Goal: Manage account settings

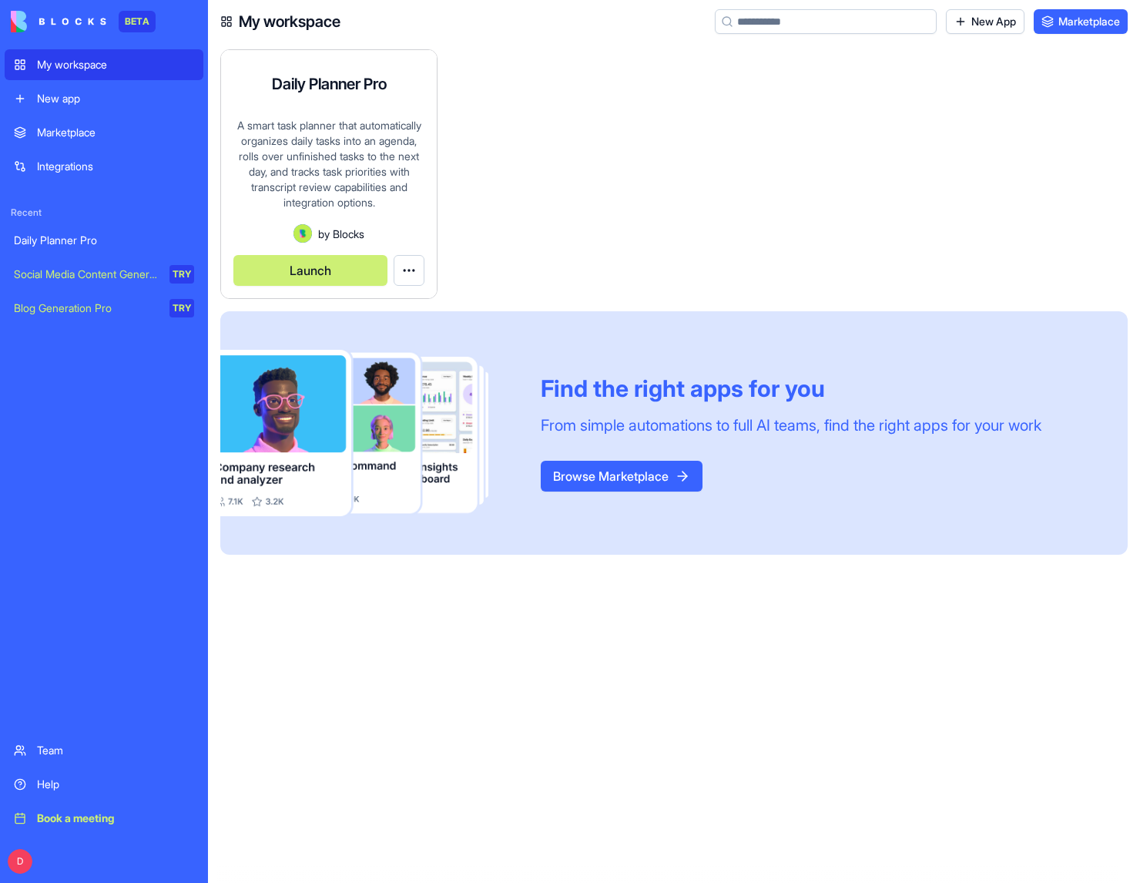
click at [320, 266] on button "Launch" at bounding box center [310, 270] width 154 height 31
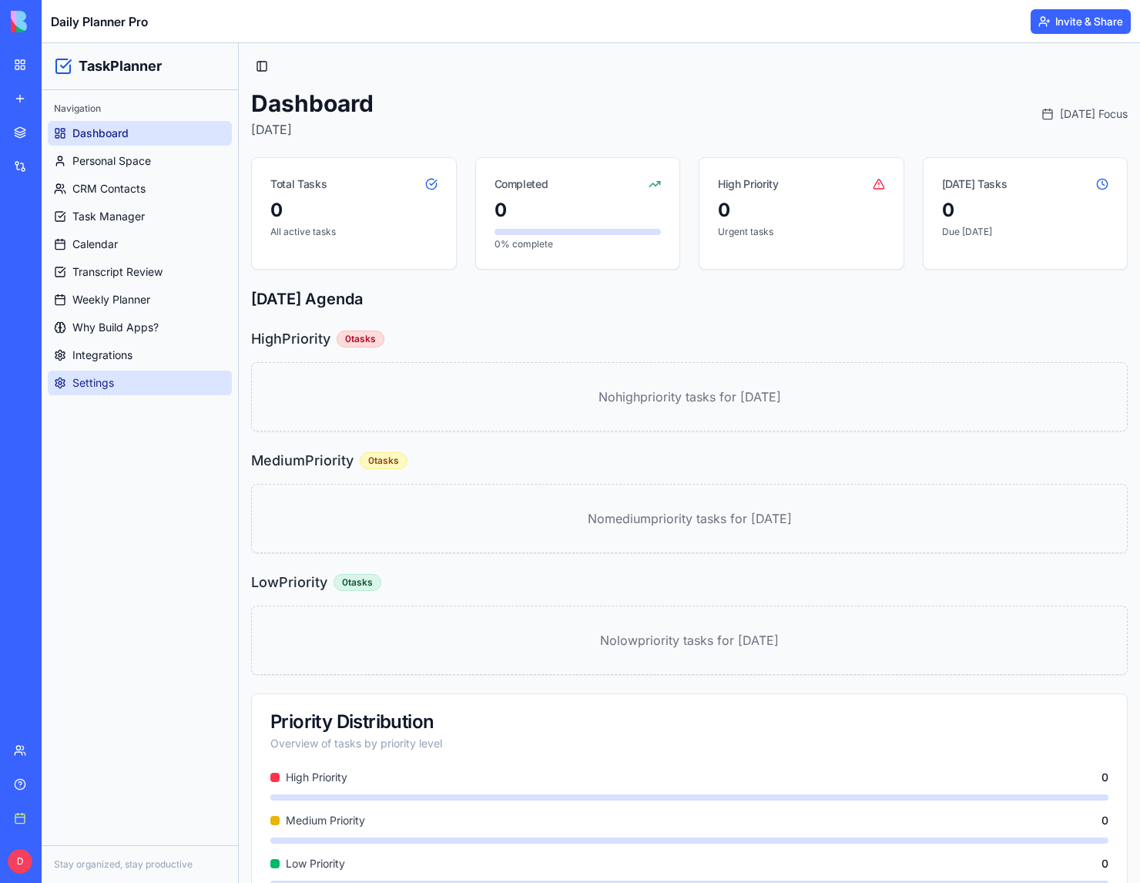
click at [79, 380] on span "Settings" at bounding box center [93, 382] width 42 height 15
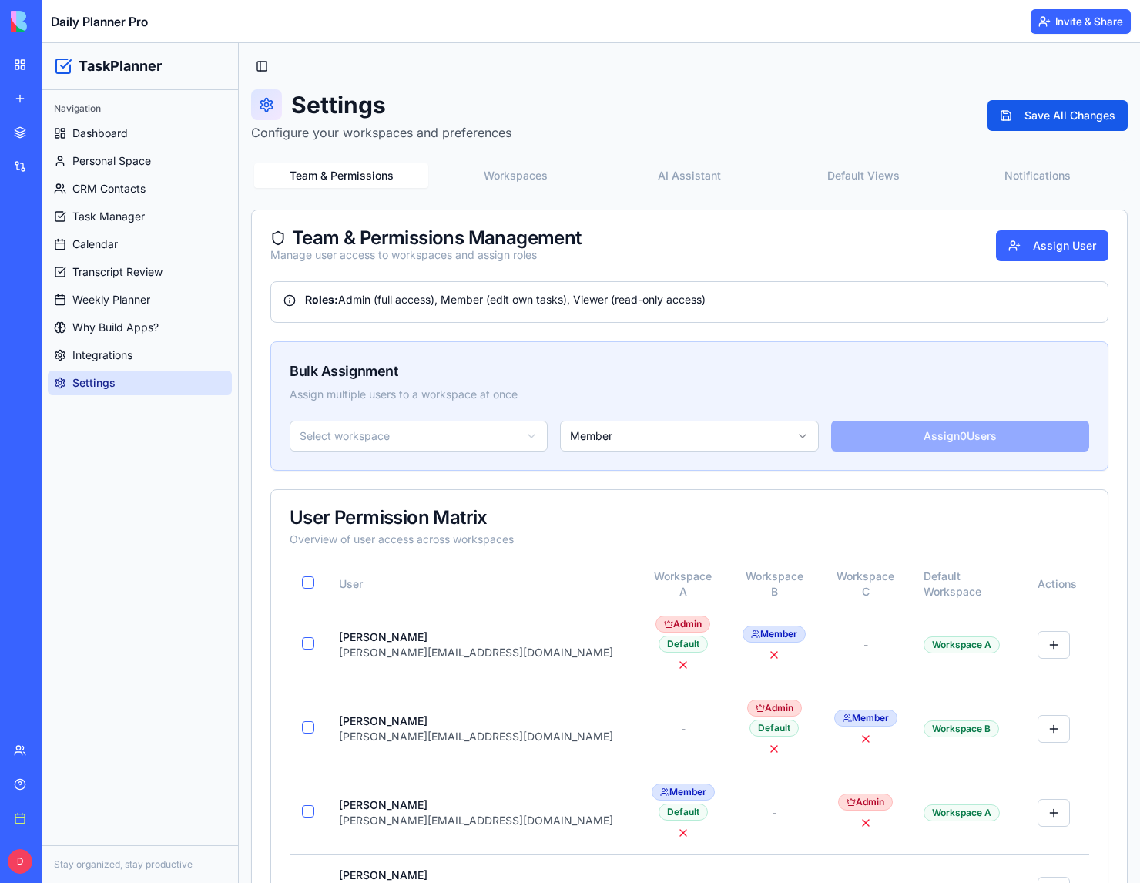
click at [57, 746] on div "Team" at bounding box center [47, 749] width 20 height 15
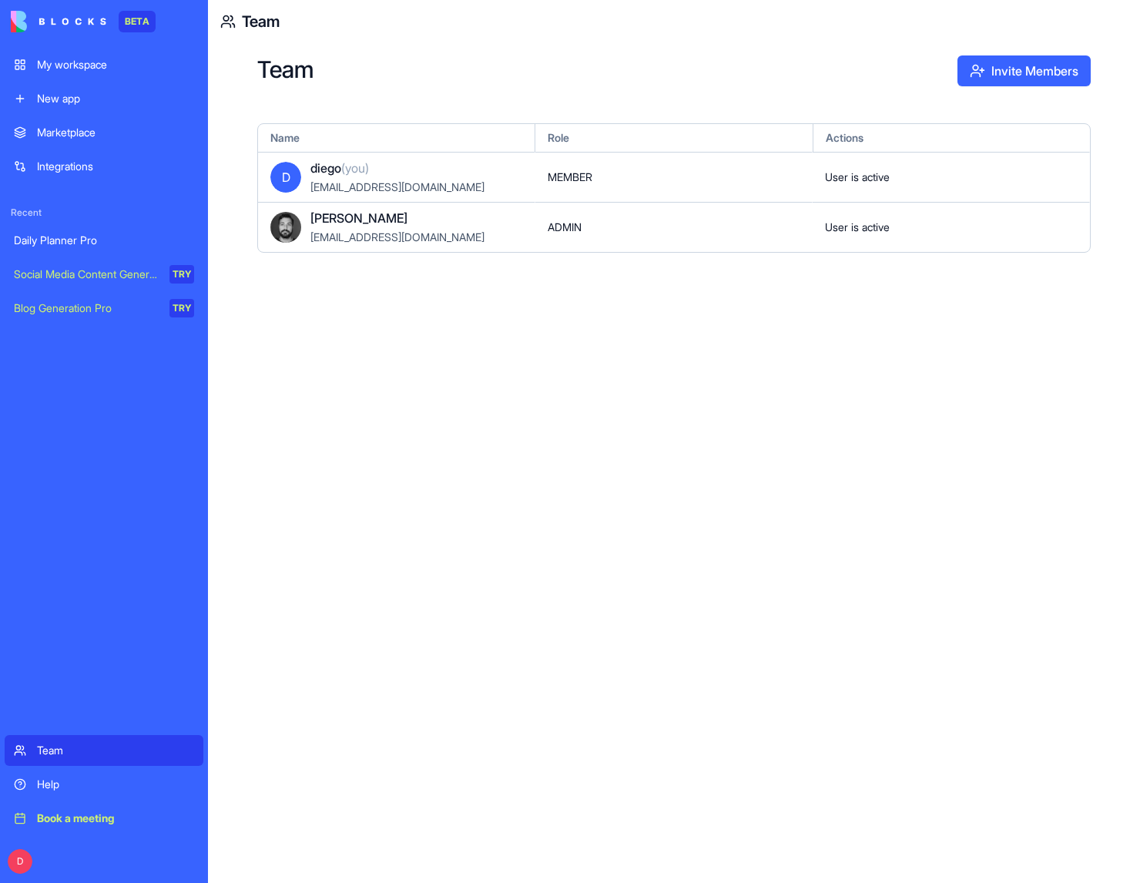
click at [459, 179] on div "D [PERSON_NAME] (you) [PERSON_NAME][EMAIL_ADDRESS][DOMAIN_NAME]" at bounding box center [396, 177] width 277 height 50
click at [860, 194] on div "User is active" at bounding box center [951, 177] width 277 height 50
click at [59, 17] on img at bounding box center [59, 22] width 96 height 22
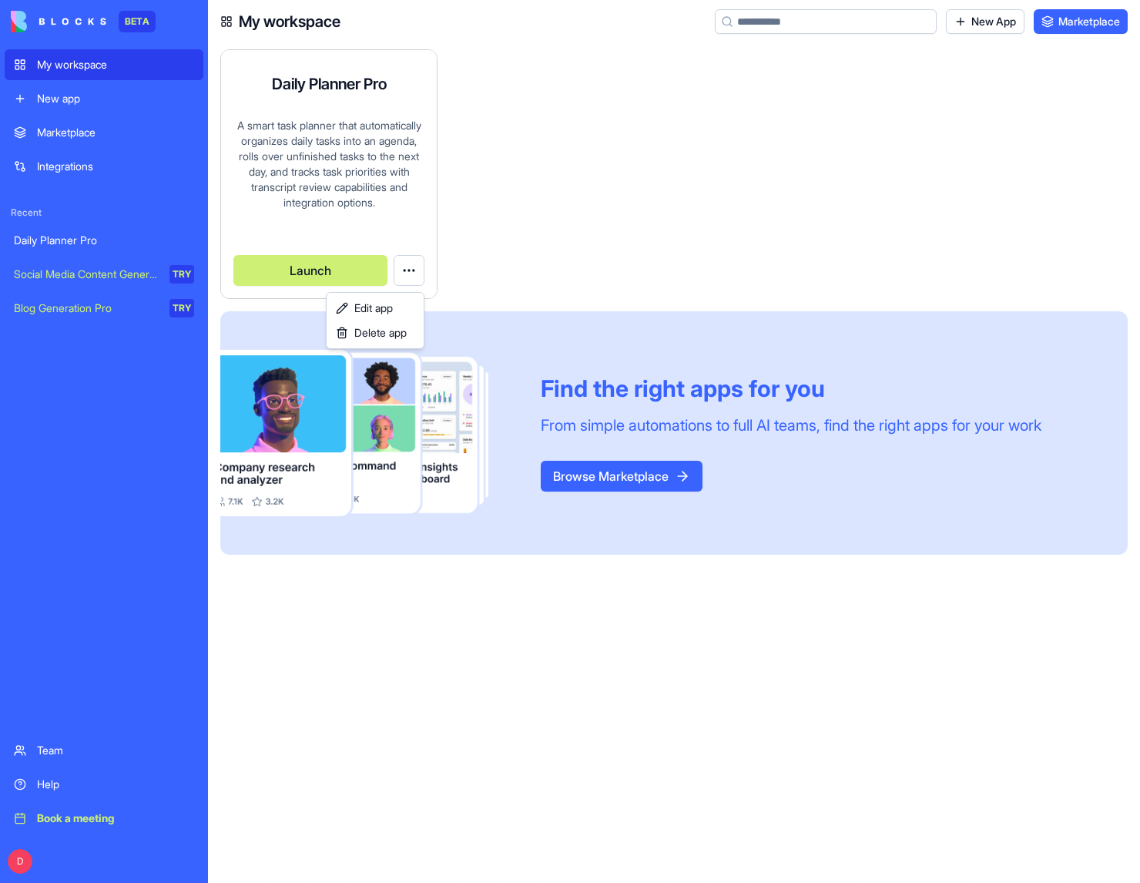
click at [402, 272] on html "BETA My workspace New app Marketplace Integrations Recent Daily Planner Pro Soc…" at bounding box center [570, 441] width 1140 height 883
click at [337, 145] on div "A smart task planner that automatically organizes daily tasks into an agenda, r…" at bounding box center [328, 171] width 191 height 106
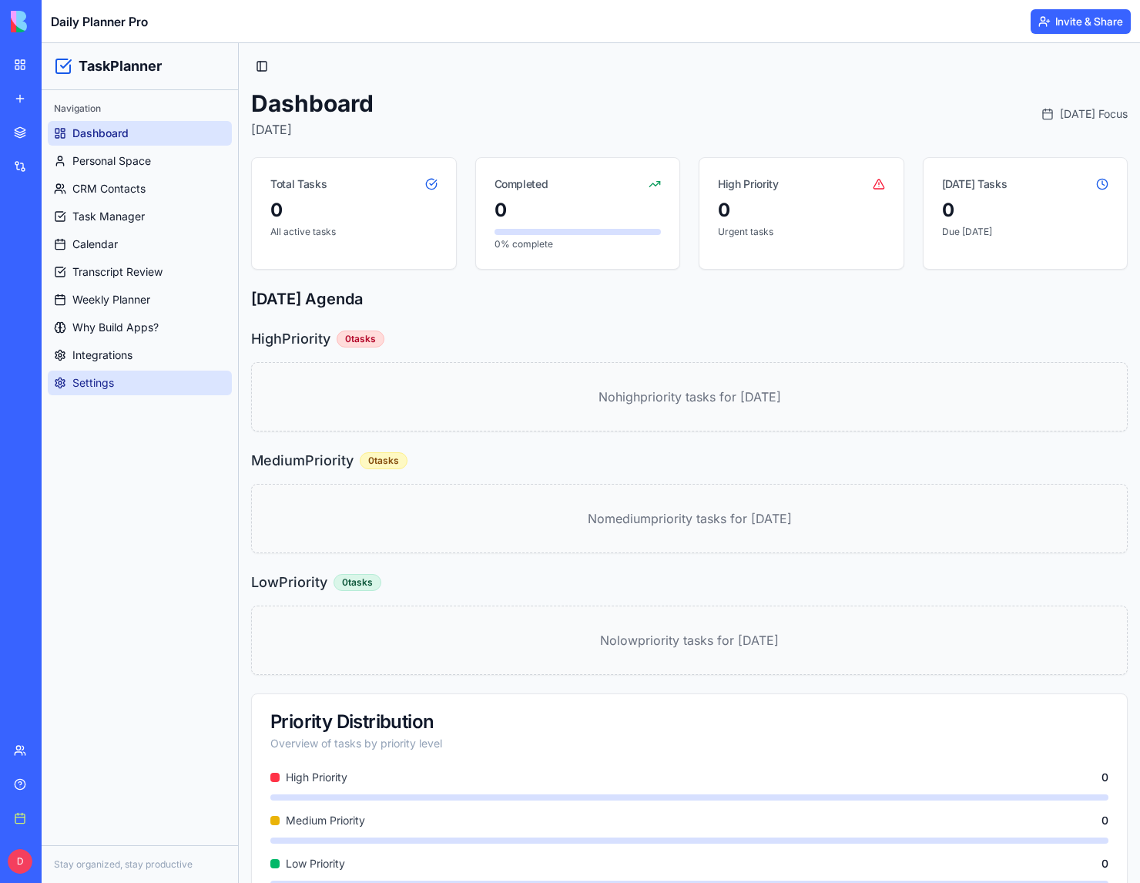
click at [94, 384] on span "Settings" at bounding box center [93, 382] width 42 height 15
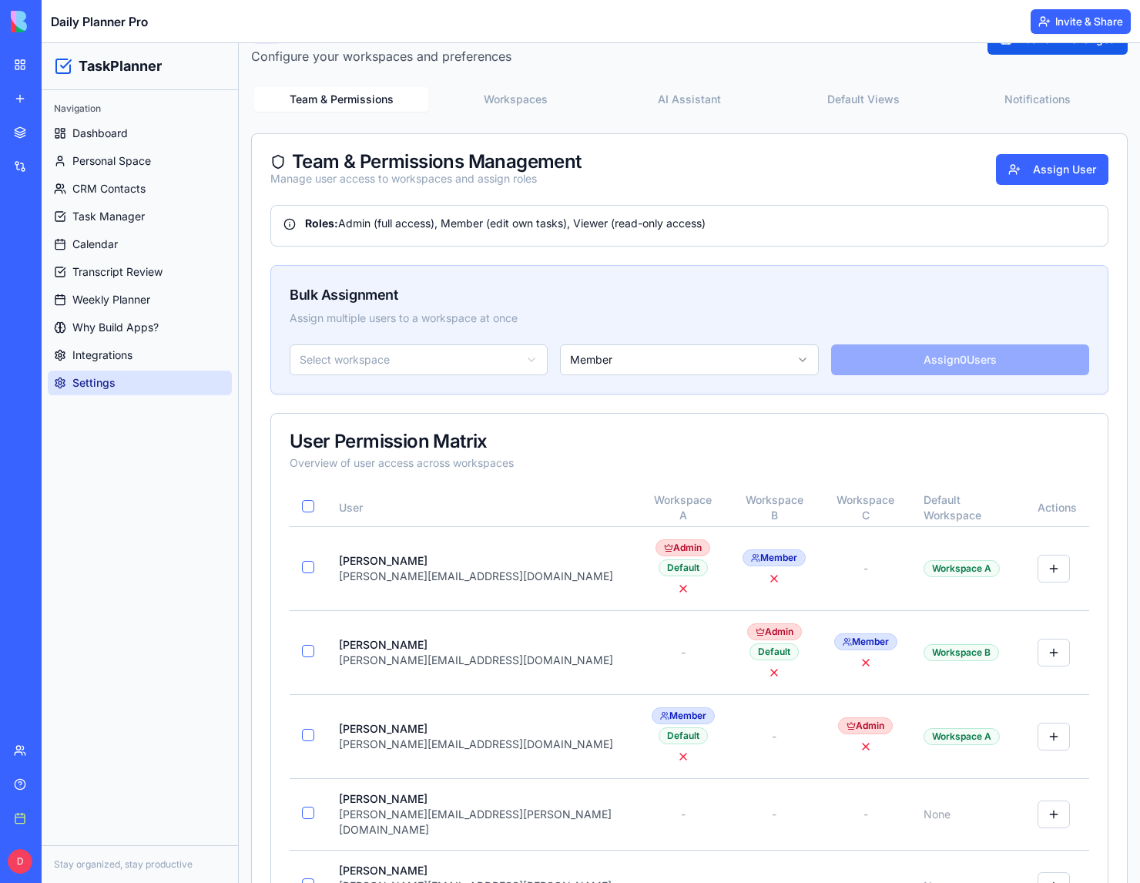
click at [1017, 242] on div "Roles: Admin (full access), Member (edit own tasks), Viewer (read-only access)" at bounding box center [689, 226] width 838 height 42
click at [1014, 169] on button "Assign User" at bounding box center [1052, 168] width 112 height 31
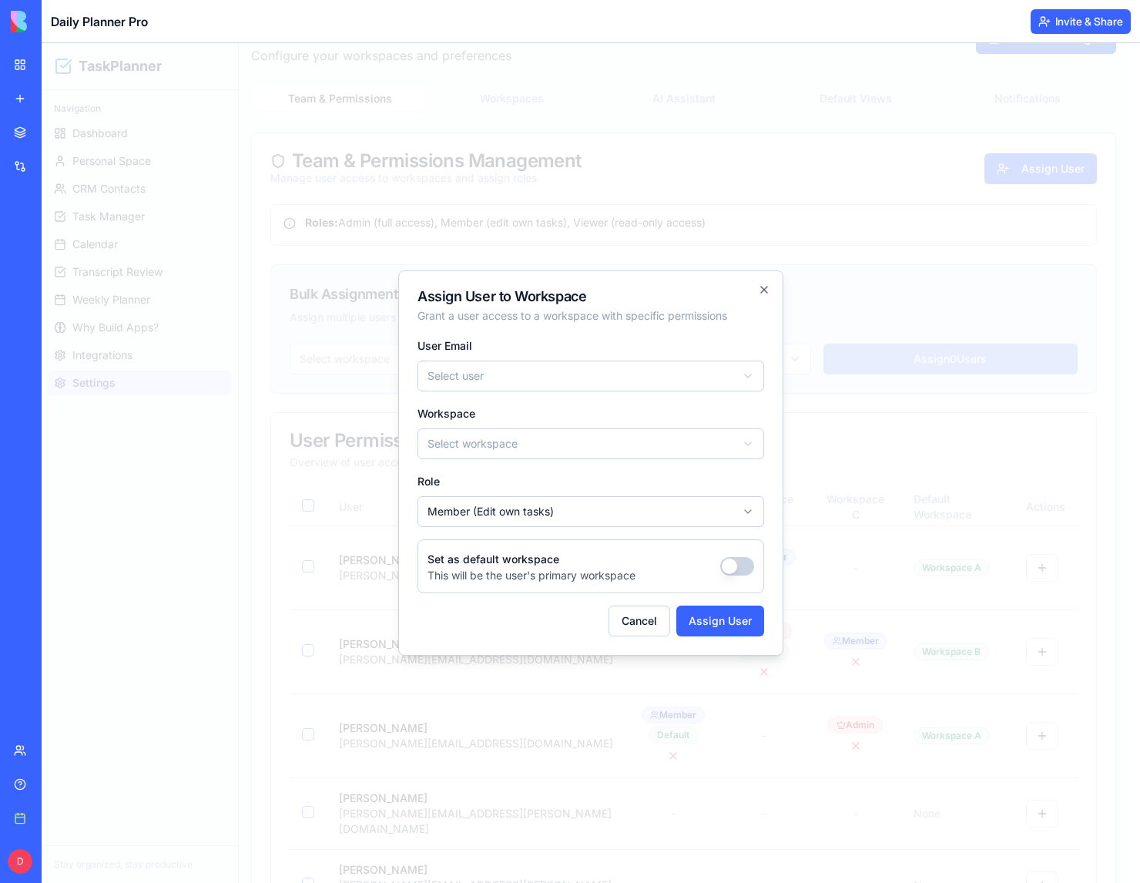
click at [530, 371] on body "TaskPlanner Navigation Dashboard Personal Space CRM Contacts Task Manager Calen…" at bounding box center [585, 655] width 1087 height 1379
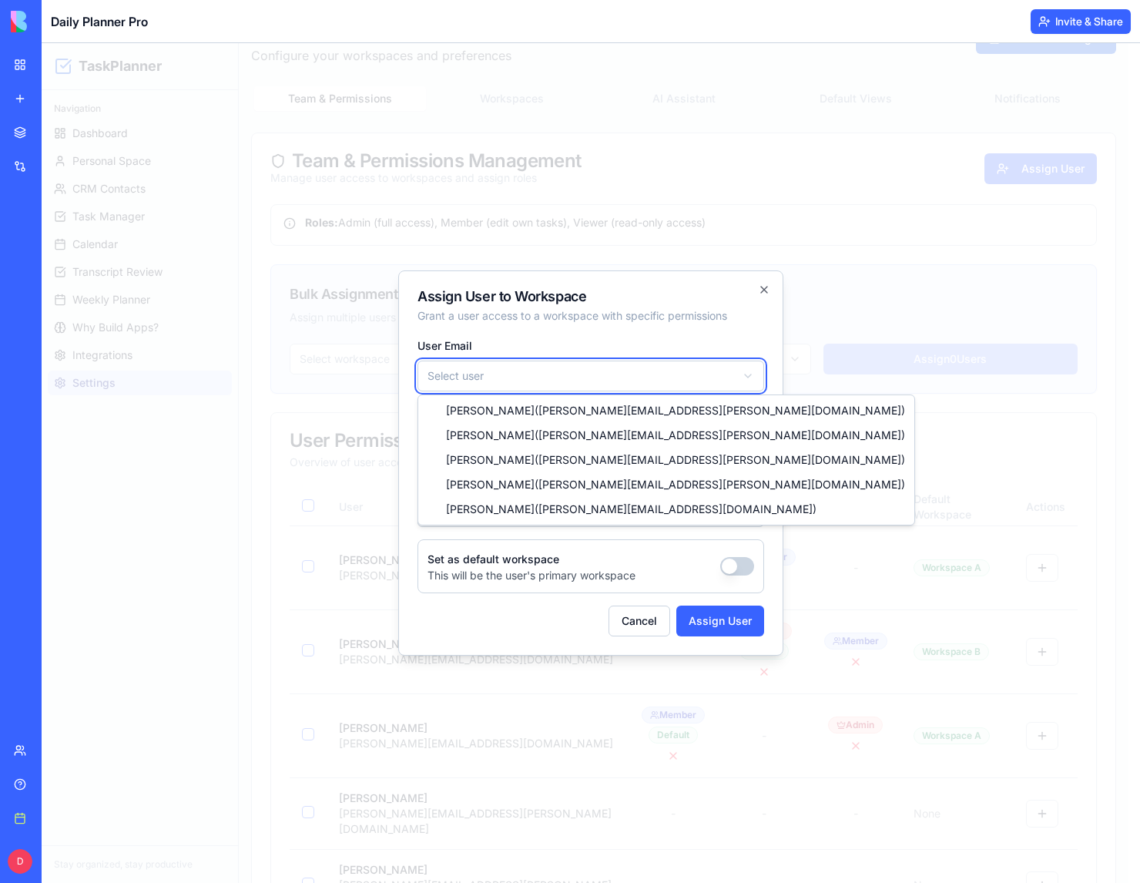
click at [739, 296] on body "TaskPlanner Navigation Dashboard Personal Space CRM Contacts Task Manager Calen…" at bounding box center [585, 655] width 1087 height 1379
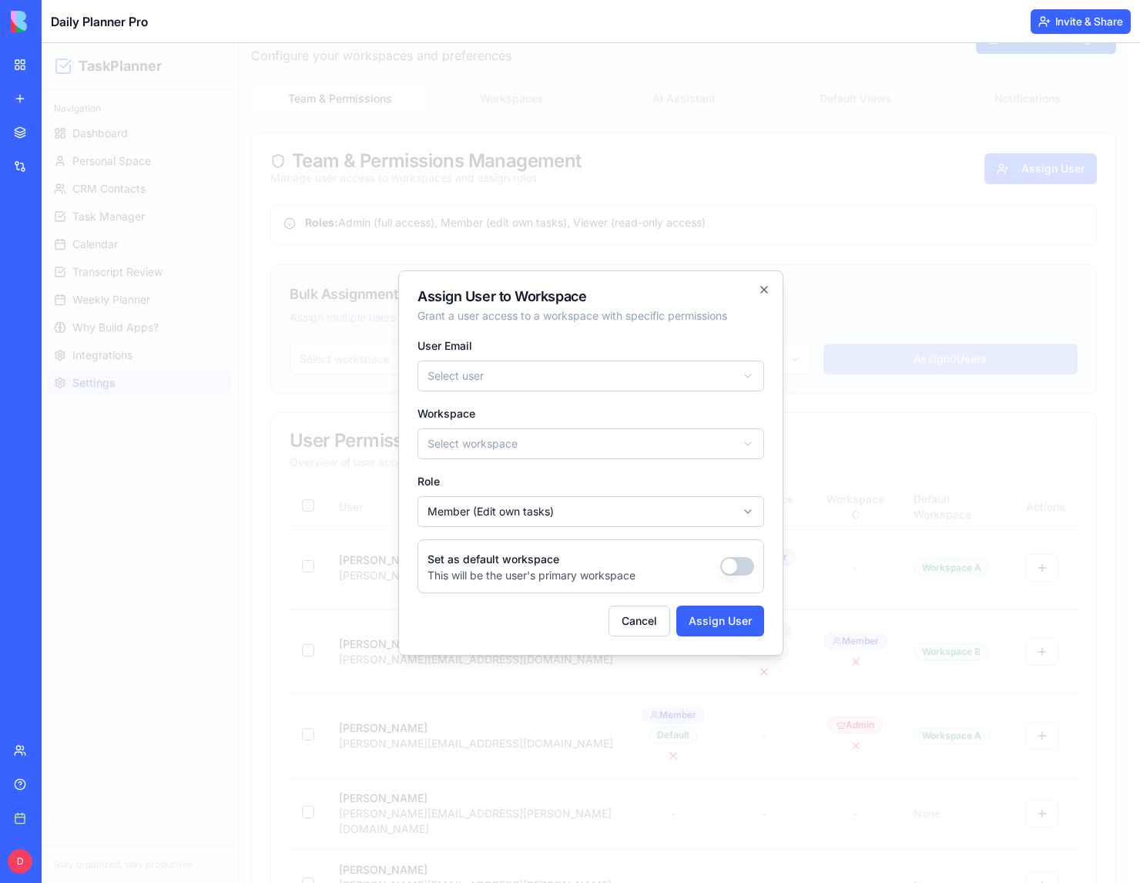
click at [756, 290] on h2 "Assign User to Workspace" at bounding box center [590, 297] width 347 height 14
click at [760, 289] on icon "button" at bounding box center [764, 289] width 12 height 12
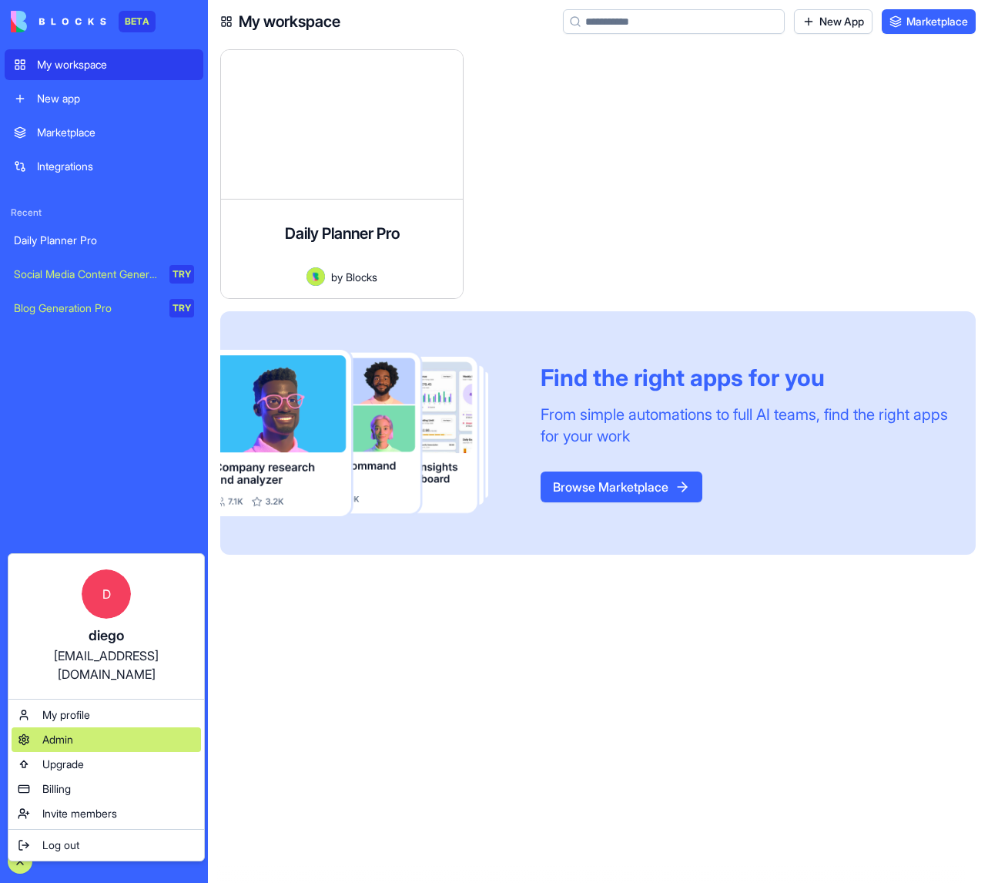
click at [69, 732] on span "Admin" at bounding box center [57, 739] width 31 height 15
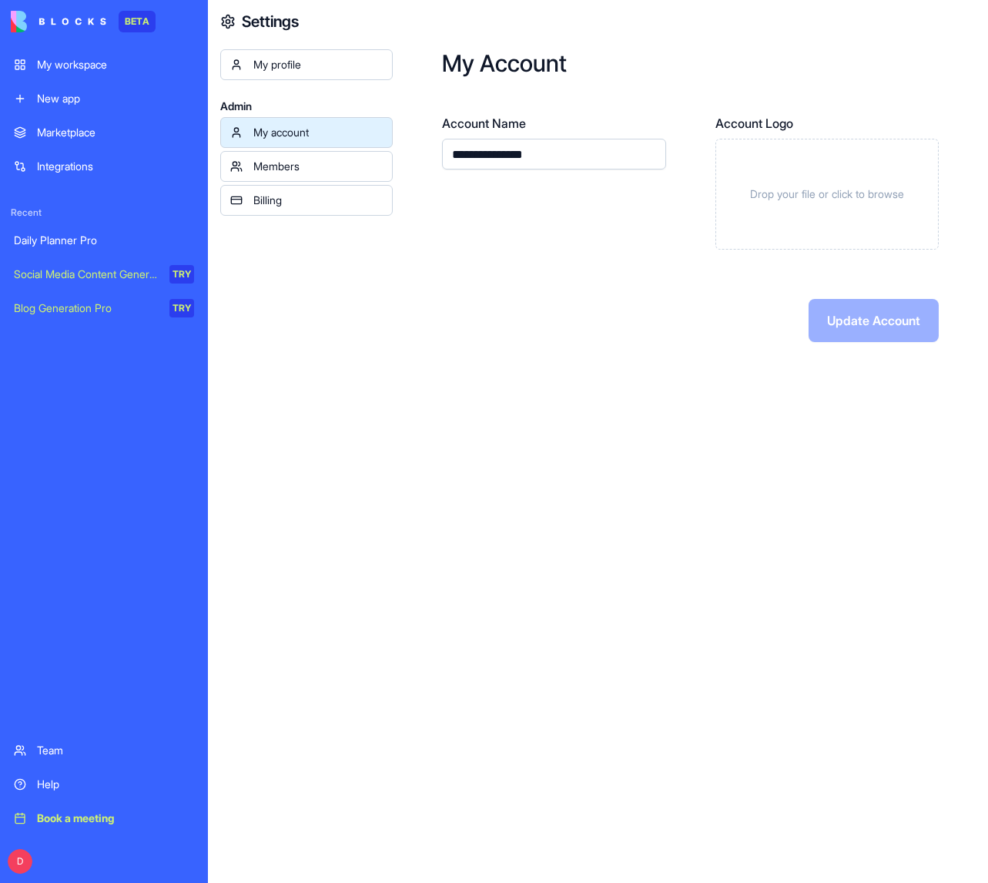
click at [313, 164] on div "Members" at bounding box center [317, 166] width 129 height 15
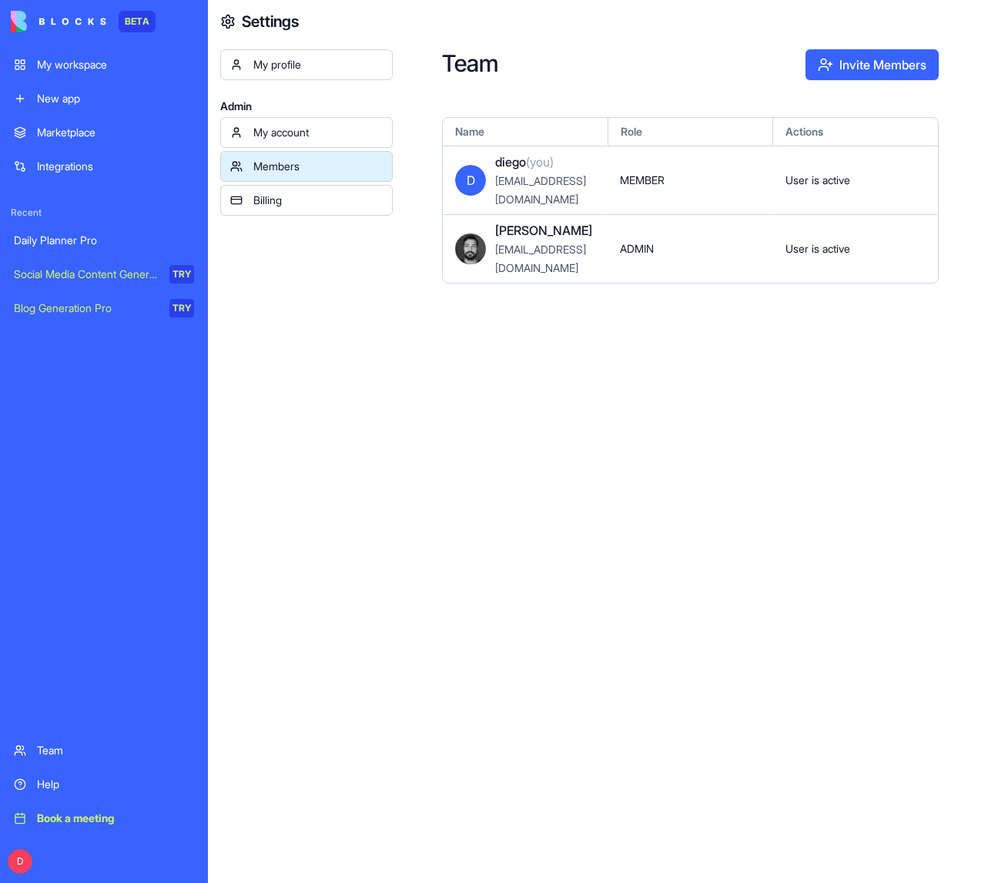
click at [692, 173] on div "MEMBER" at bounding box center [690, 180] width 165 height 69
click at [269, 133] on div "My account" at bounding box center [317, 132] width 129 height 15
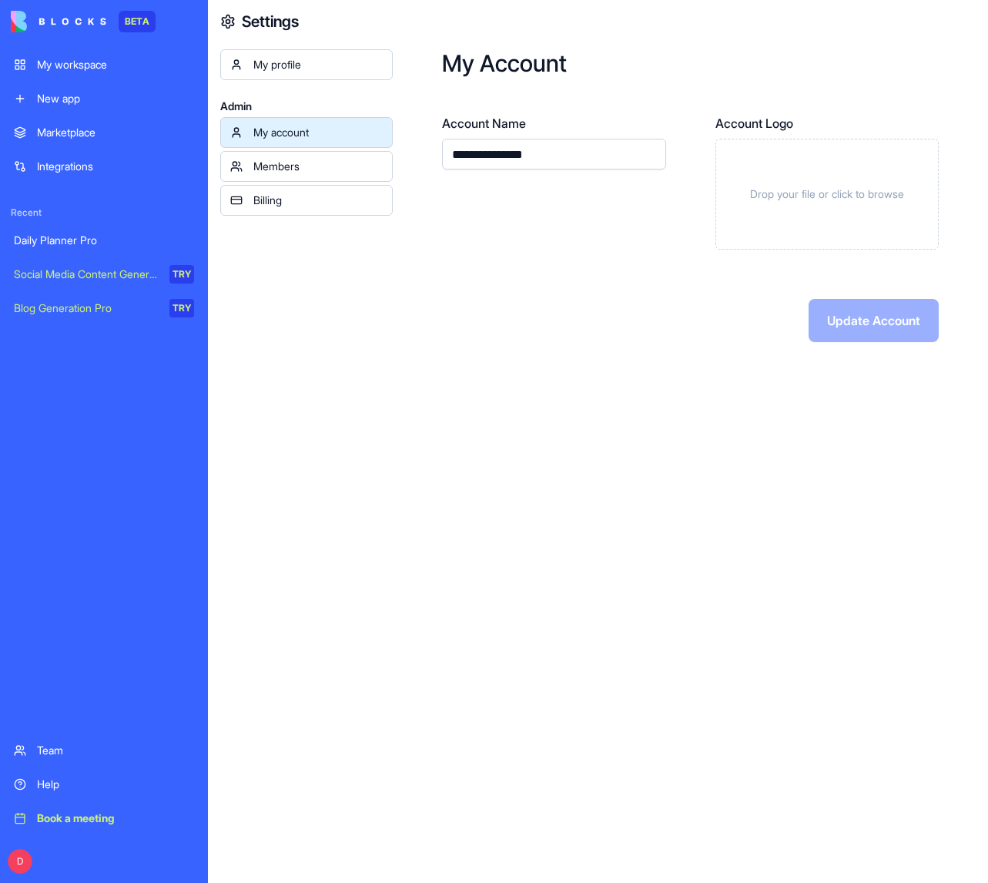
click at [320, 201] on div "Billing" at bounding box center [317, 200] width 129 height 15
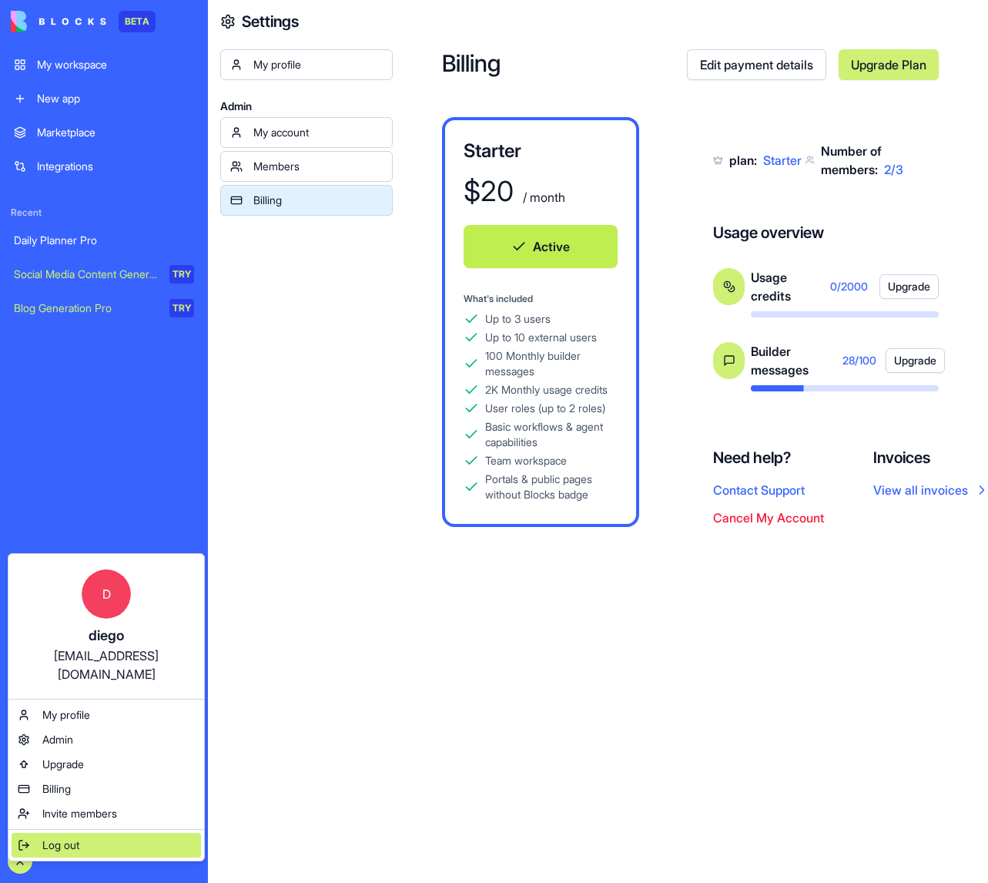
click at [64, 837] on span "Log out" at bounding box center [60, 844] width 37 height 15
